Goal: Task Accomplishment & Management: Use online tool/utility

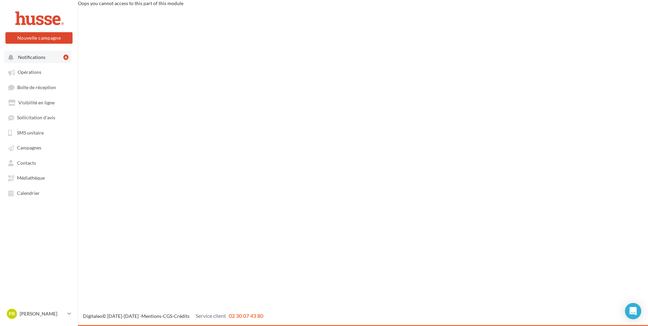
click at [39, 60] on span "Notifications" at bounding box center [31, 57] width 27 height 6
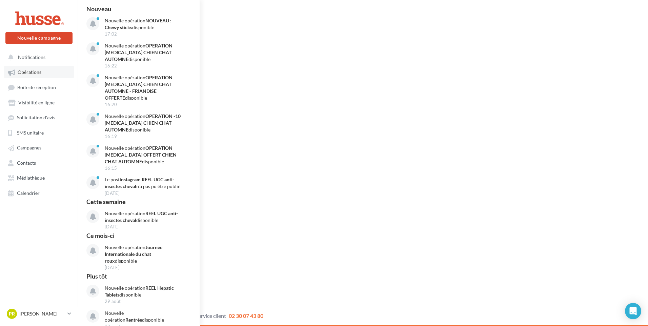
click at [35, 73] on span "Opérations" at bounding box center [30, 73] width 24 height 6
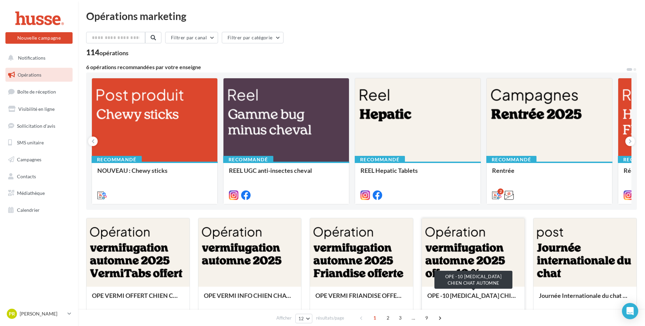
click at [467, 296] on div "OPE -10 [MEDICAL_DATA] CHIEN CHAT AUTOMNE" at bounding box center [473, 299] width 92 height 14
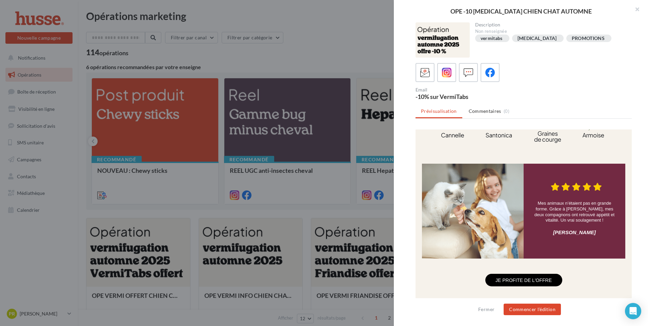
scroll to position [520, 0]
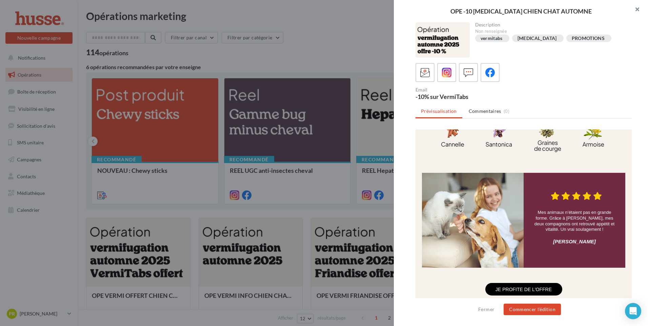
click at [638, 10] on button "button" at bounding box center [634, 10] width 27 height 20
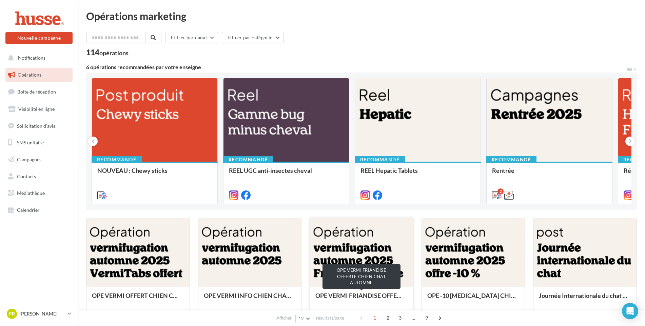
click at [351, 297] on div "OPE VERMI FRIANDISE OFFERTE CHIEN CHAT AUTOMNE" at bounding box center [361, 299] width 92 height 14
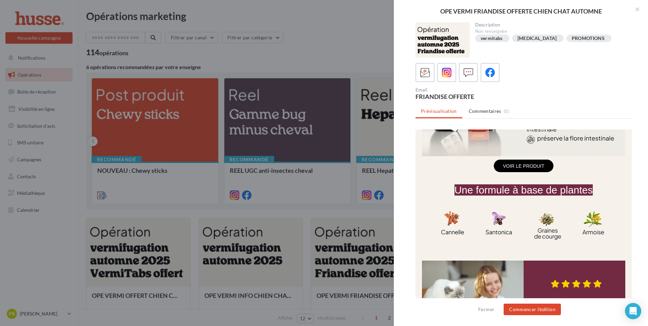
scroll to position [441, 0]
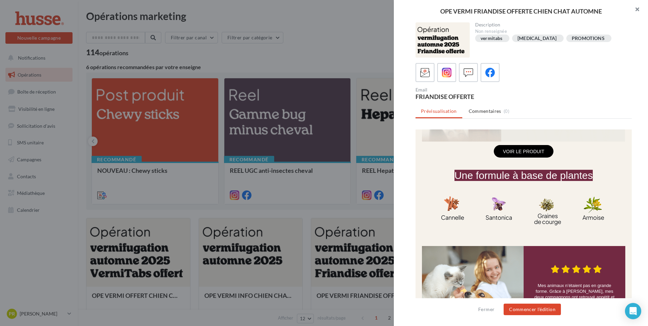
click at [640, 11] on button "button" at bounding box center [634, 10] width 27 height 20
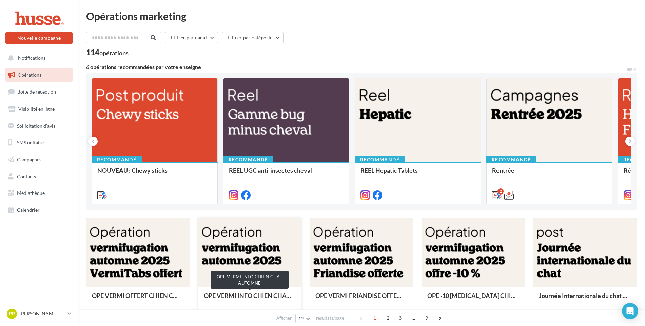
click at [265, 297] on div "OPE VERMI INFO CHIEN CHAT AUTOMNE" at bounding box center [250, 299] width 92 height 14
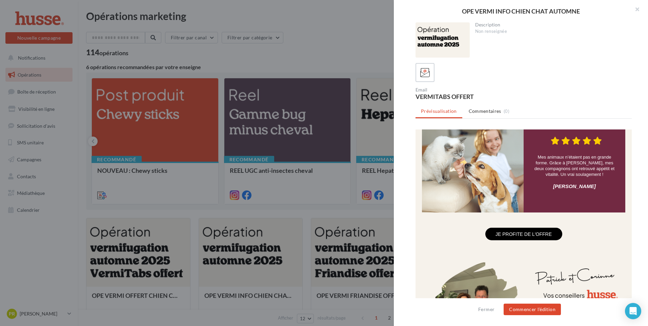
scroll to position [434, 0]
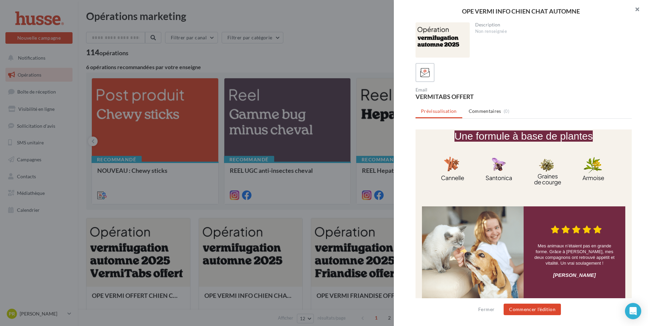
click at [639, 8] on button "button" at bounding box center [634, 10] width 27 height 20
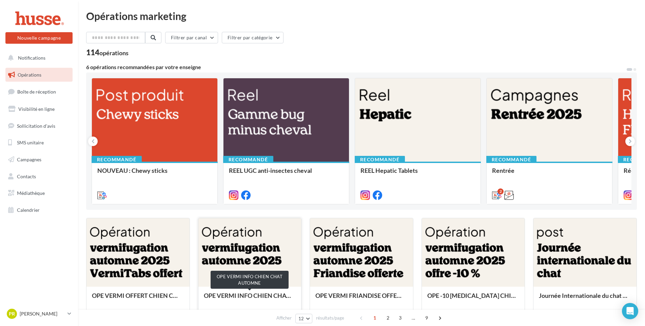
click at [240, 298] on div "OPE VERMI INFO CHIEN CHAT AUTOMNE" at bounding box center [250, 299] width 92 height 14
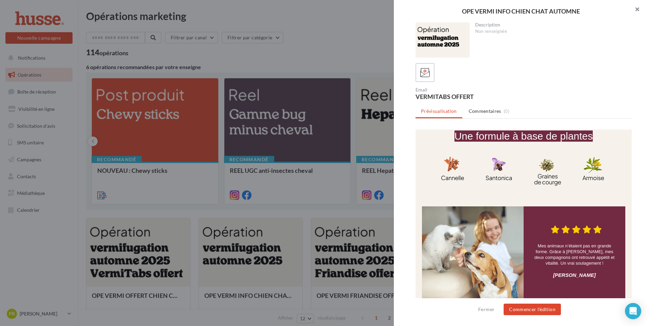
click at [639, 9] on button "button" at bounding box center [634, 10] width 27 height 20
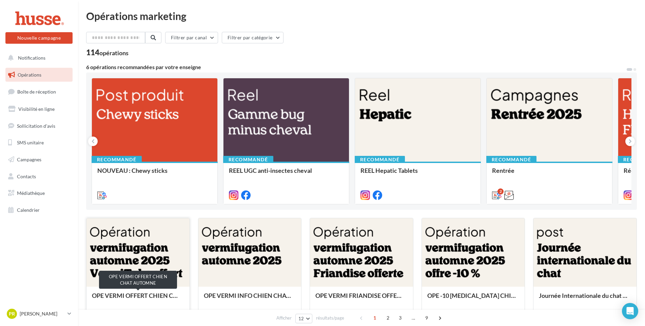
click at [142, 297] on div "OPE VERMI OFFERT CHIEN CHAT AUTOMNE" at bounding box center [138, 299] width 92 height 14
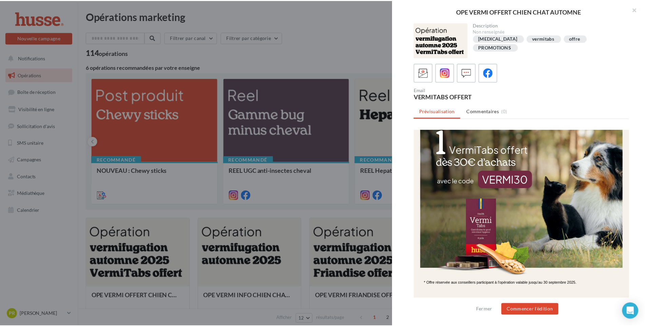
scroll to position [72, 0]
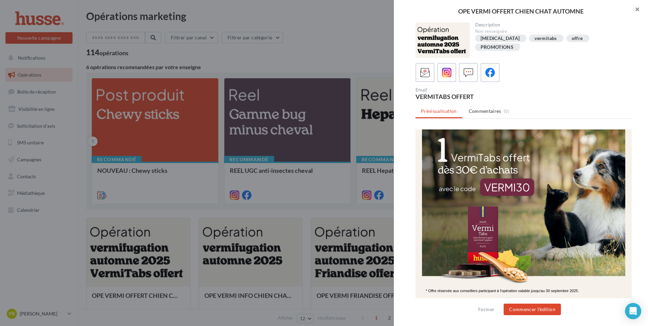
click at [637, 9] on button "button" at bounding box center [634, 10] width 27 height 20
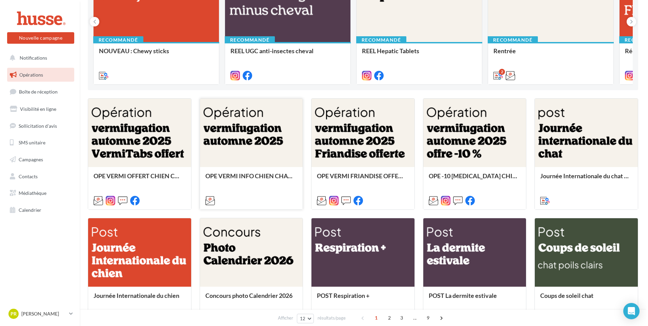
scroll to position [102, 0]
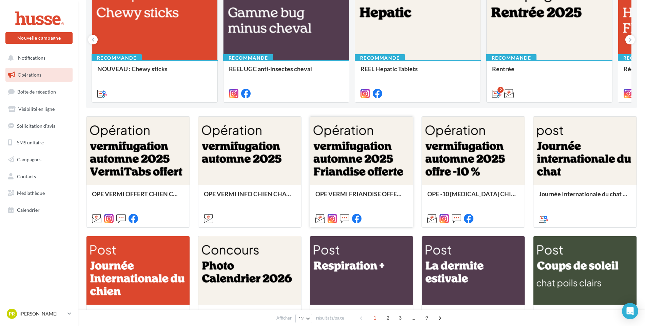
click at [353, 177] on div at bounding box center [361, 151] width 103 height 69
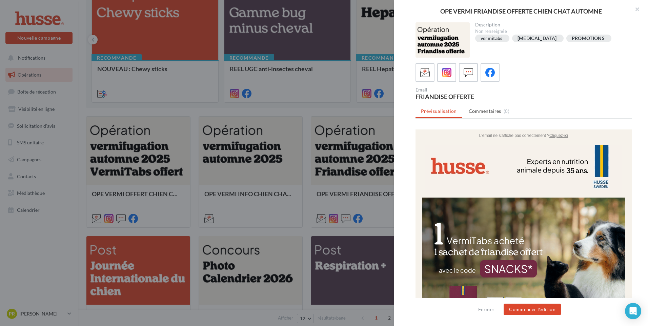
scroll to position [0, 0]
click at [531, 310] on button "Commencer l'édition" at bounding box center [532, 310] width 57 height 12
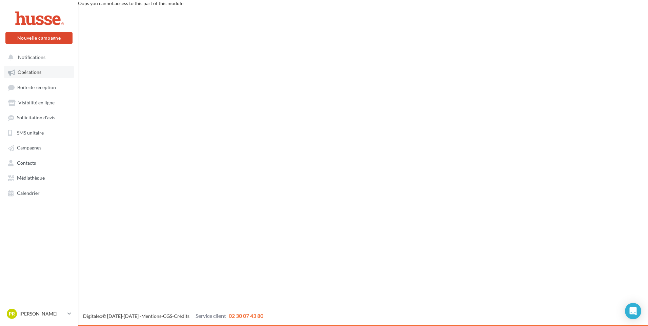
click at [32, 74] on span "Opérations" at bounding box center [30, 73] width 24 height 6
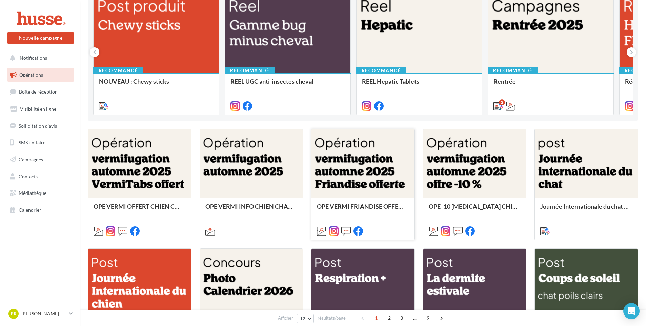
scroll to position [102, 0]
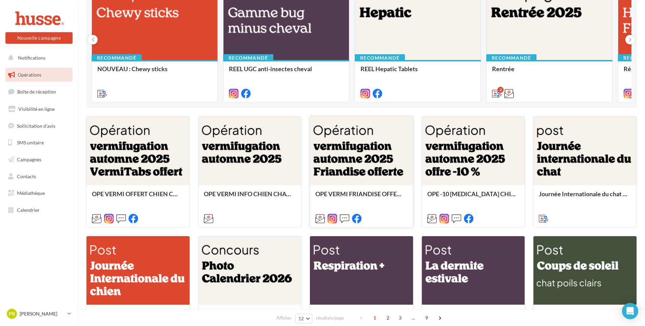
click at [364, 170] on div at bounding box center [361, 151] width 103 height 69
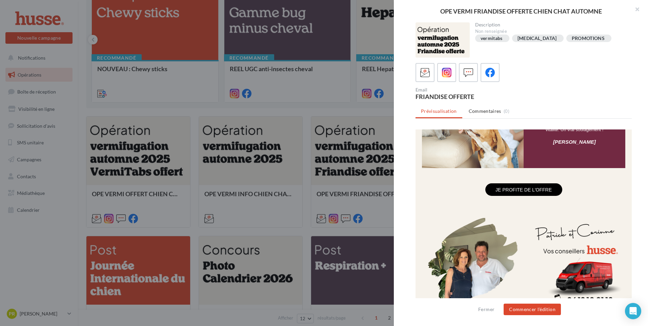
scroll to position [650, 0]
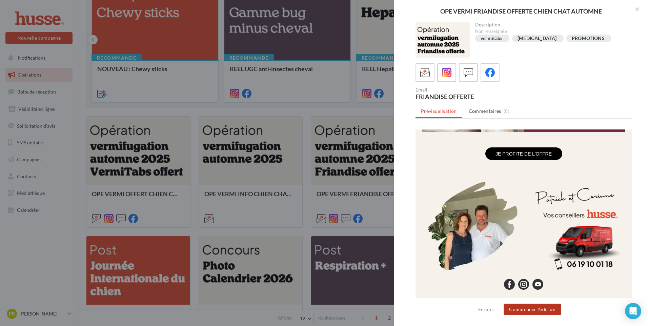
click at [532, 311] on button "Commencer l'édition" at bounding box center [532, 310] width 57 height 12
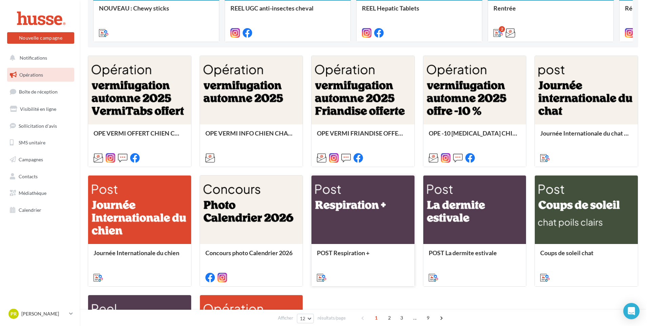
scroll to position [170, 0]
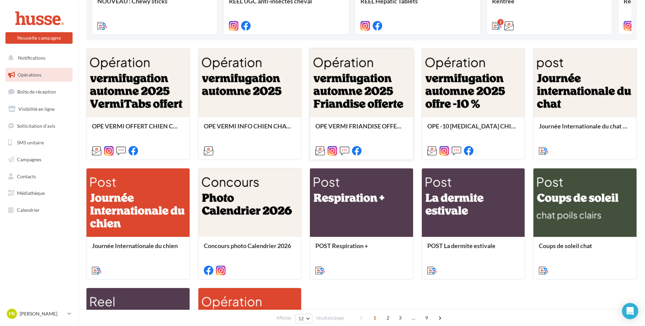
click at [363, 93] on div at bounding box center [361, 83] width 103 height 69
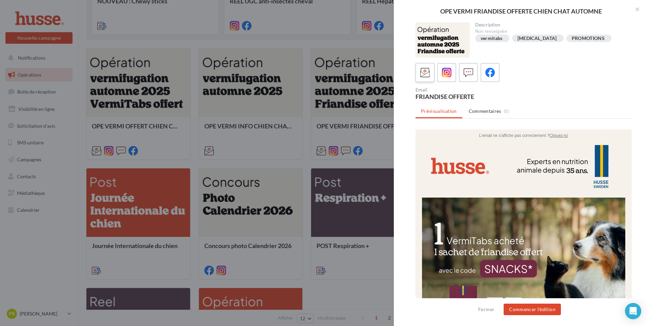
scroll to position [0, 0]
click at [491, 72] on icon at bounding box center [491, 73] width 10 height 10
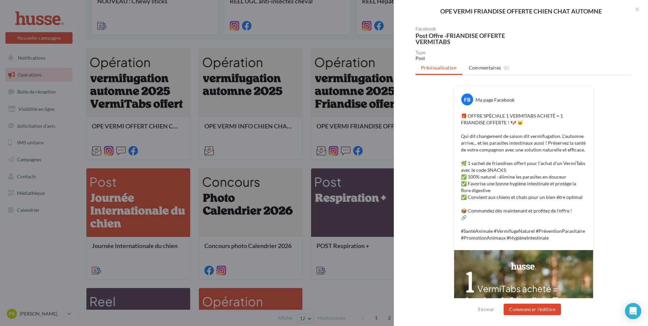
scroll to position [54, 0]
